Goal: Information Seeking & Learning: Learn about a topic

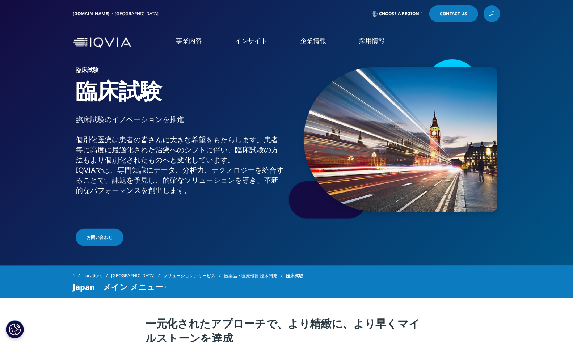
click at [491, 13] on icon at bounding box center [492, 13] width 6 height 9
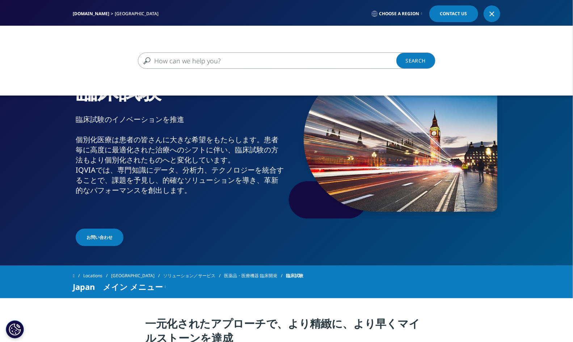
click at [248, 59] on input "検索する" at bounding box center [276, 61] width 277 height 16
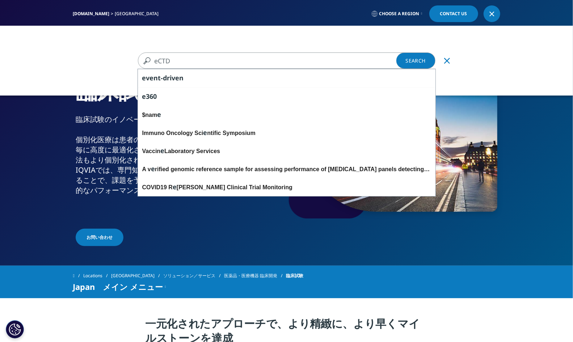
type input "eCTD"
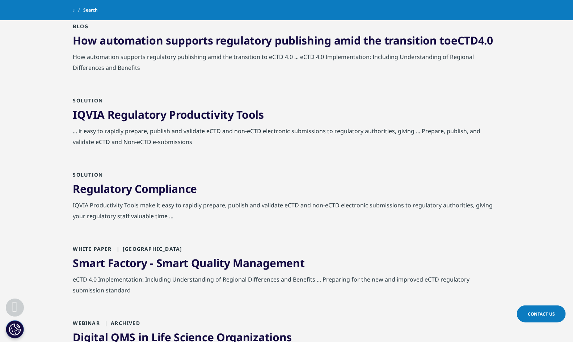
scroll to position [422, 0]
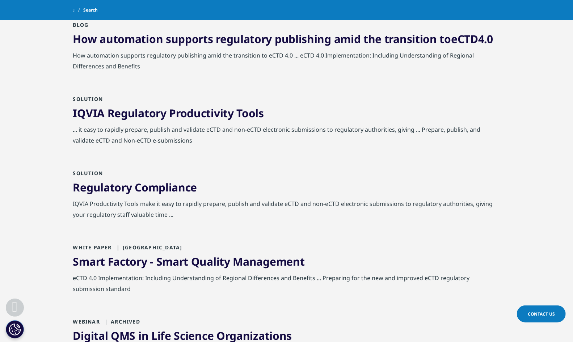
click at [164, 184] on link "Regulatory Compliance" at bounding box center [135, 187] width 124 height 15
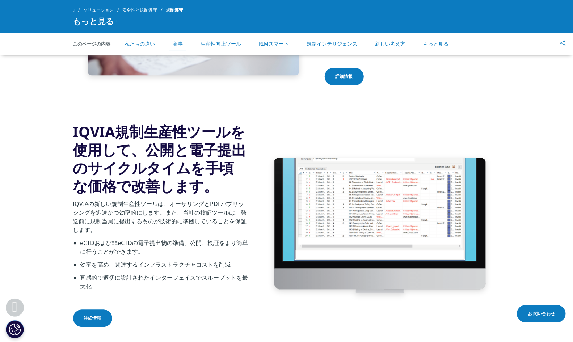
scroll to position [826, 0]
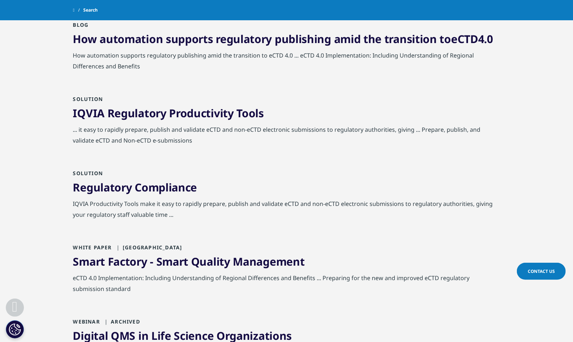
scroll to position [437, 0]
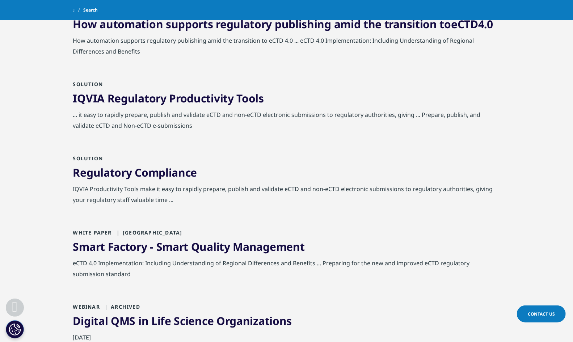
click at [163, 96] on link "IQVIA Regulatory Productivity Tools" at bounding box center [168, 98] width 191 height 15
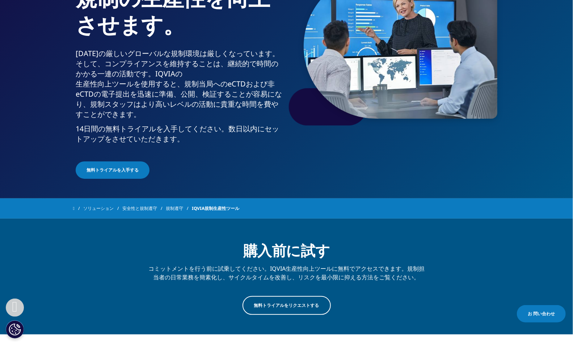
scroll to position [84, 0]
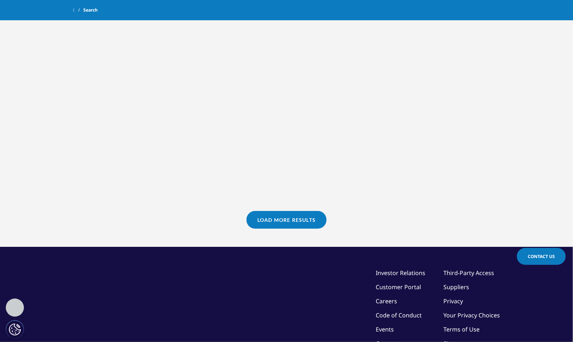
scroll to position [452, 0]
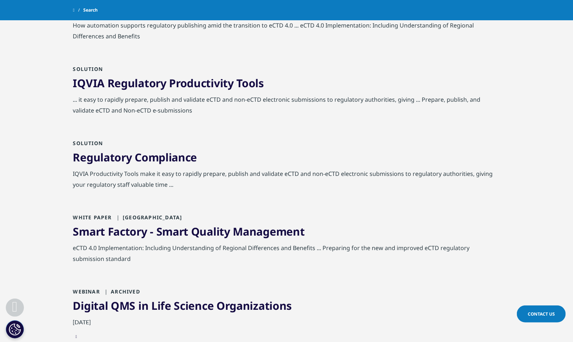
click at [164, 160] on link "Regulatory Compliance" at bounding box center [135, 157] width 124 height 15
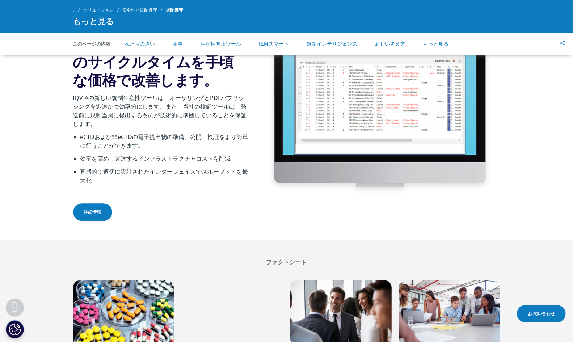
scroll to position [939, 0]
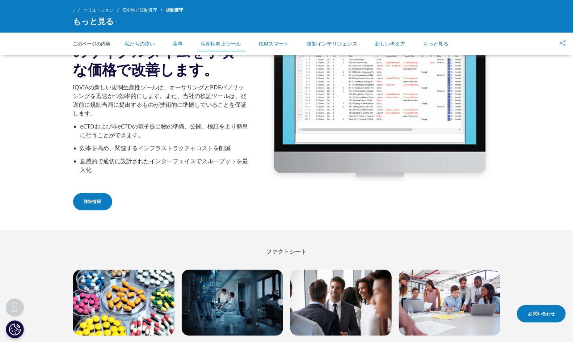
click at [98, 204] on link "詳細情報" at bounding box center [92, 201] width 39 height 17
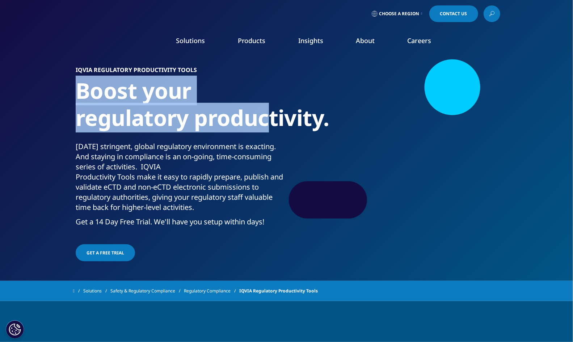
drag, startPoint x: 75, startPoint y: 88, endPoint x: 271, endPoint y: 108, distance: 197.3
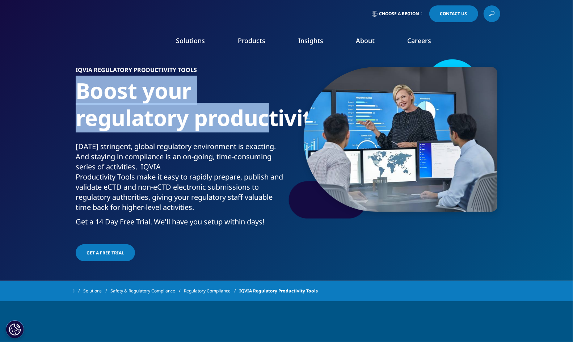
click at [271, 108] on div "IQVIA Regulatory Productivity Tools Boost your regulatory productivity. Today’s…" at bounding box center [286, 160] width 427 height 205
click at [202, 101] on h1 "Boost your regulatory productivity." at bounding box center [180, 109] width 208 height 64
drag, startPoint x: 78, startPoint y: 96, endPoint x: 252, endPoint y: 107, distance: 173.8
click at [252, 107] on h1 "Boost your regulatory productivity." at bounding box center [180, 109] width 208 height 64
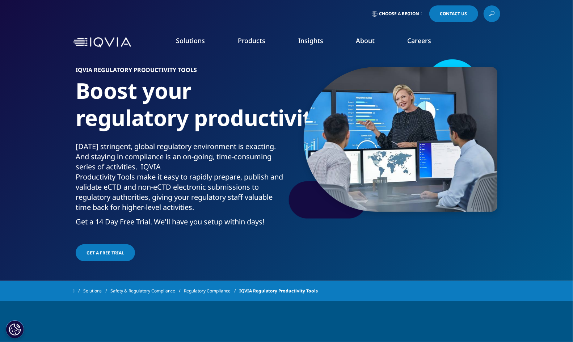
click at [340, 229] on div "IQVIA Regulatory Productivity Tools Boost your regulatory productivity. Today’s…" at bounding box center [286, 160] width 427 height 205
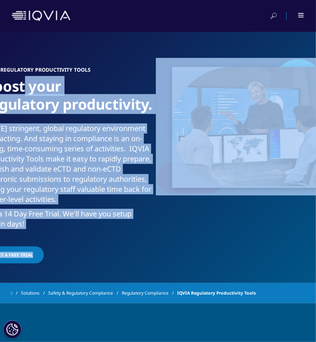
drag, startPoint x: 158, startPoint y: 109, endPoint x: 22, endPoint y: 84, distance: 138.4
click at [22, 84] on div "IQVIA Regulatory Productivity Tools Boost your regulatory productivity. Today’s…" at bounding box center [158, 161] width 316 height 207
click at [121, 109] on h1 "Boost your regulatory productivity." at bounding box center [68, 100] width 168 height 46
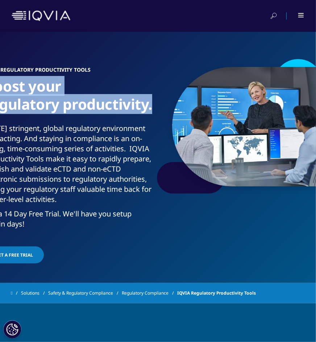
drag, startPoint x: 151, startPoint y: 108, endPoint x: -13, endPoint y: 89, distance: 165.1
copy h1 "Boost your regulatory productivity."
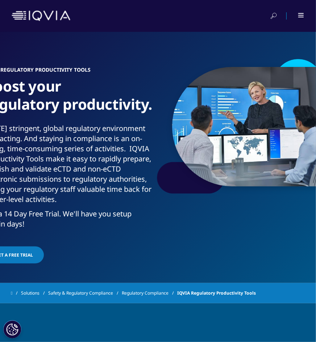
click at [193, 55] on section "IQVIA Regulatory Productivity Tools Boost your regulatory productivity. Today’s…" at bounding box center [158, 141] width 316 height 283
